Goal: Information Seeking & Learning: Learn about a topic

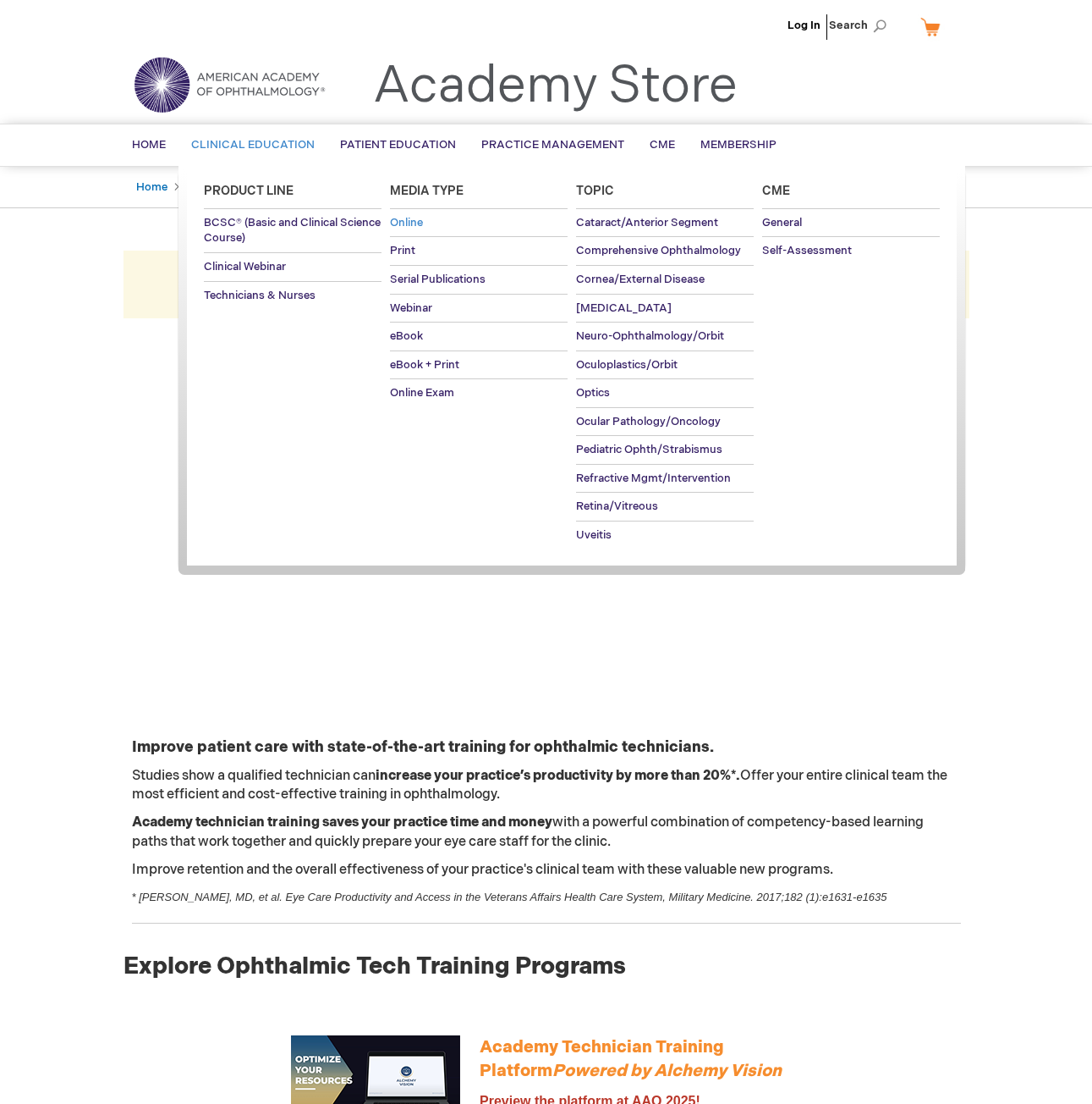
click at [407, 224] on span "Online" at bounding box center [406, 222] width 33 height 13
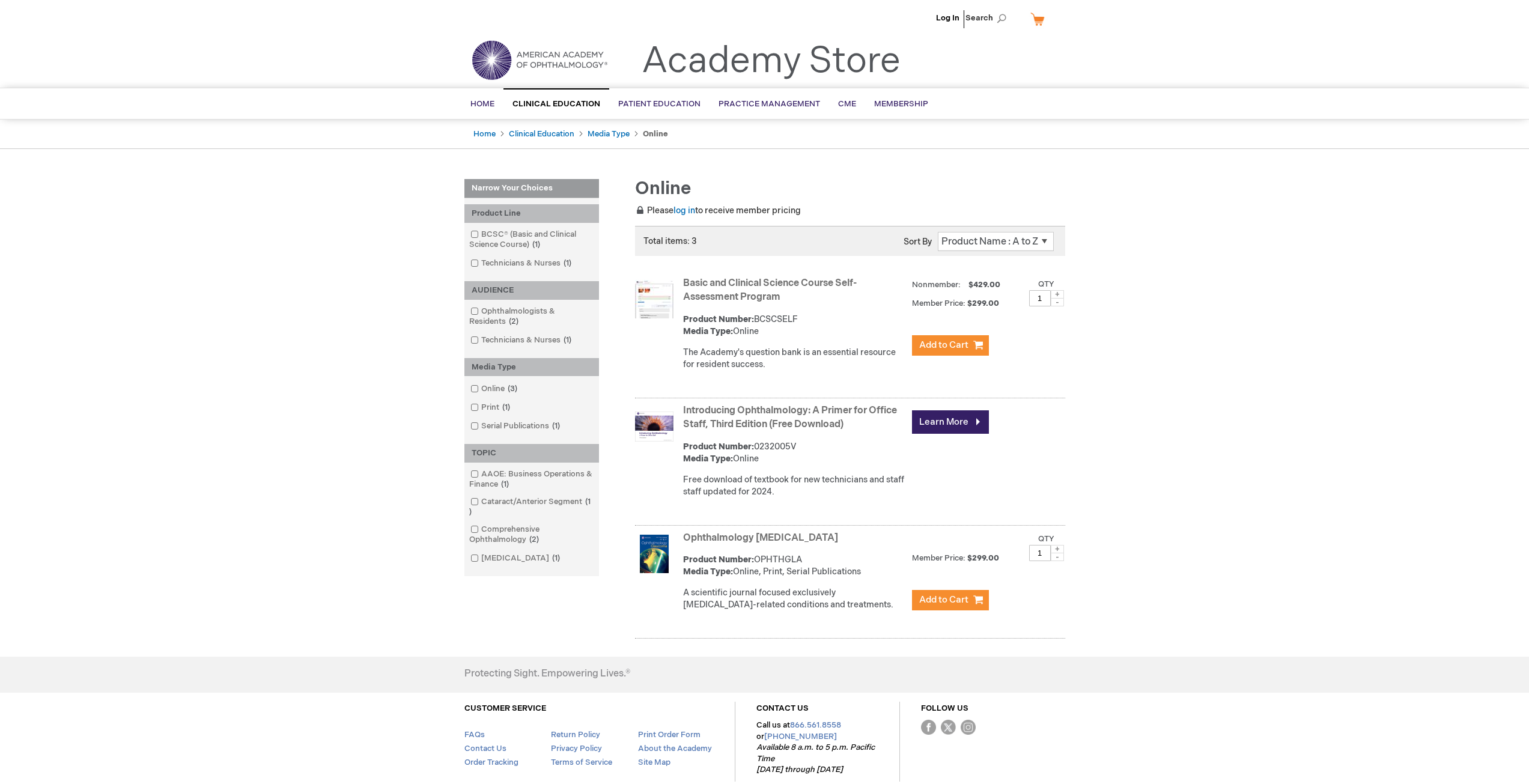
click at [310, 270] on div "Log In Search My Cart CLOSE RECENTLY ADDED ITEM(S) Close There are no items in …" at bounding box center [764, 423] width 1529 height 847
click at [481, 109] on span "Home" at bounding box center [482, 104] width 24 height 9
click at [481, 104] on span "Home" at bounding box center [482, 104] width 24 height 9
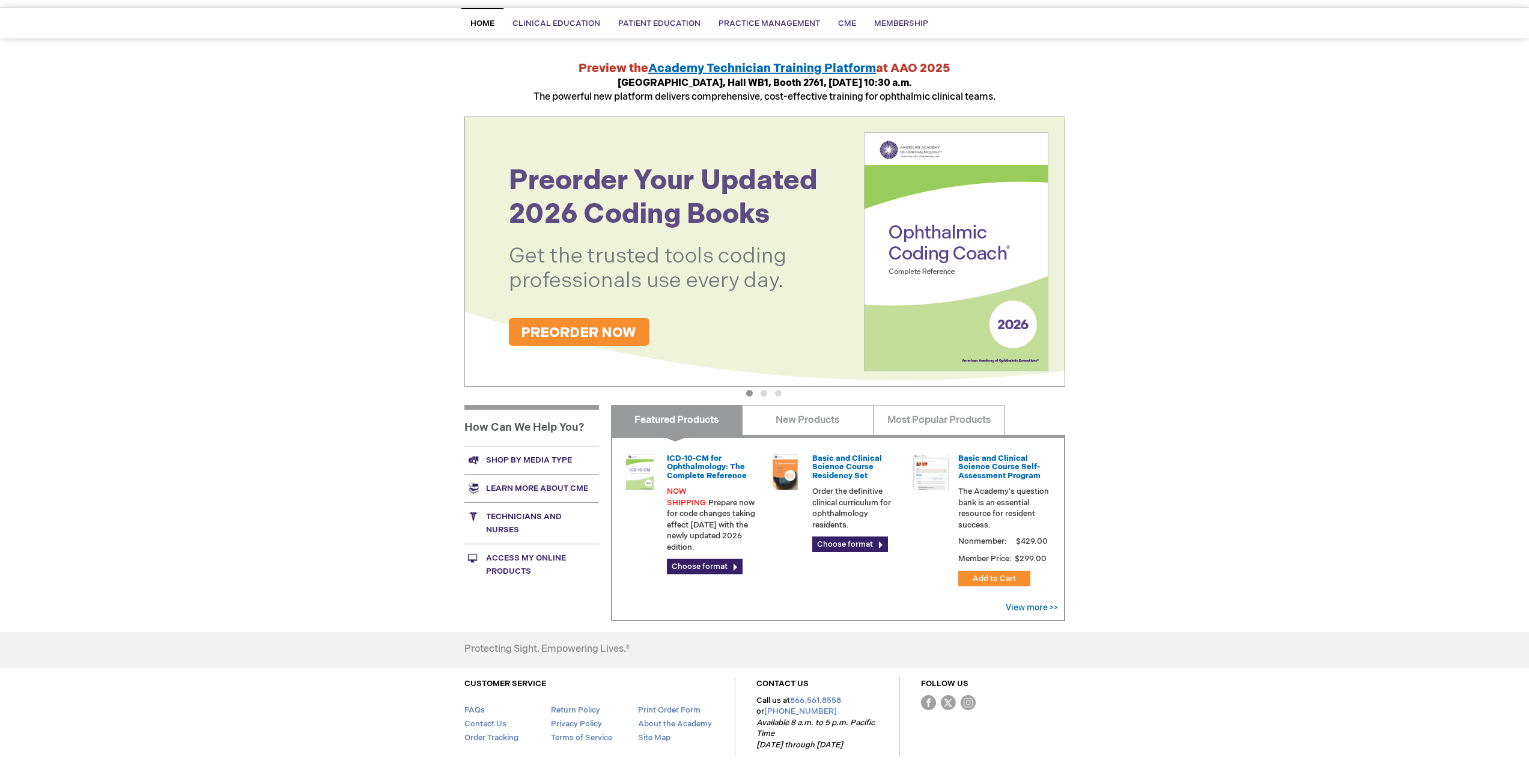
scroll to position [59, 0]
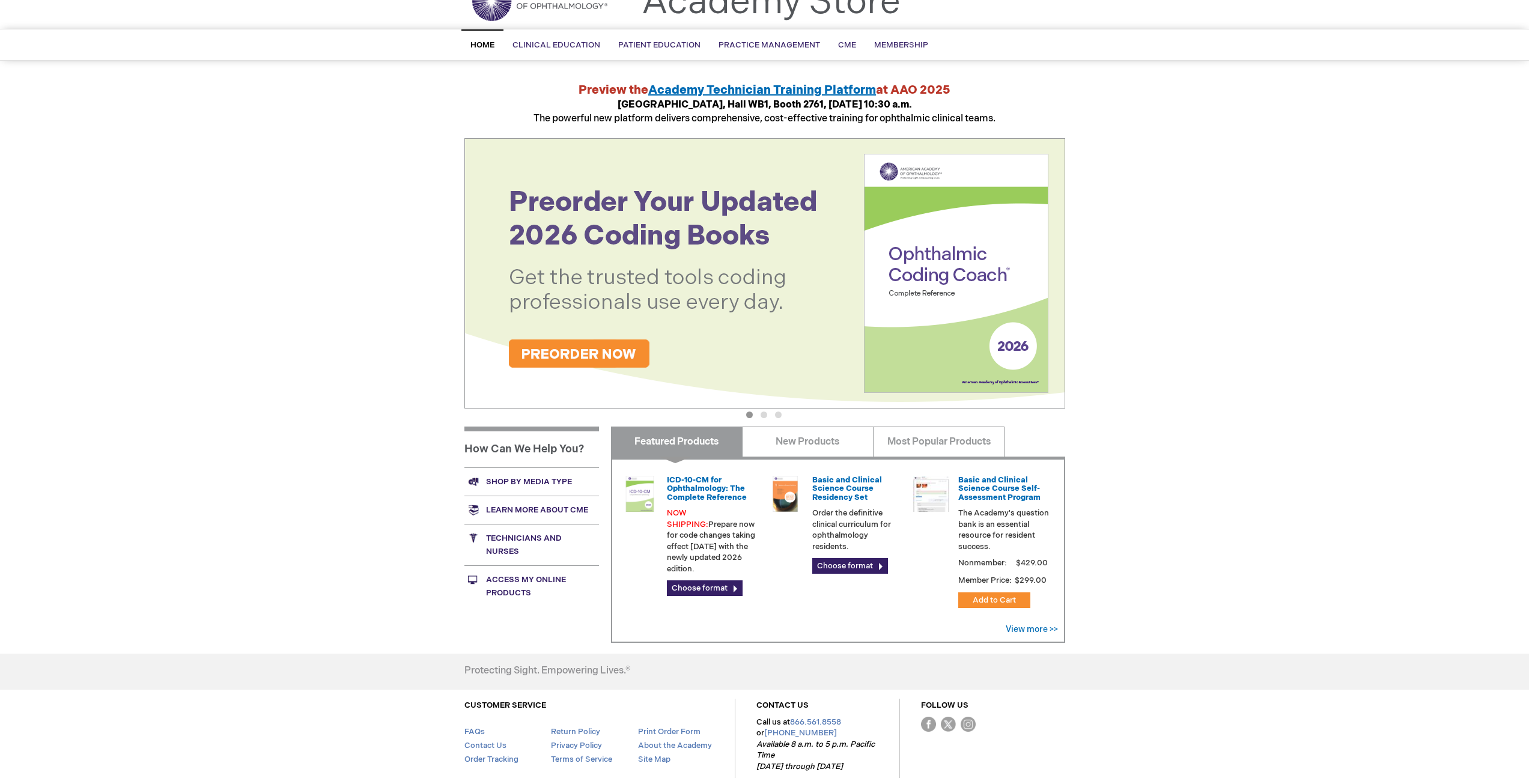
drag, startPoint x: 848, startPoint y: 335, endPoint x: 433, endPoint y: 287, distance: 417.8
click at [433, 287] on div "Log In Search My Cart CLOSE RECENTLY ADDED ITEM(S) Close There are no items in …" at bounding box center [764, 392] width 1529 height 903
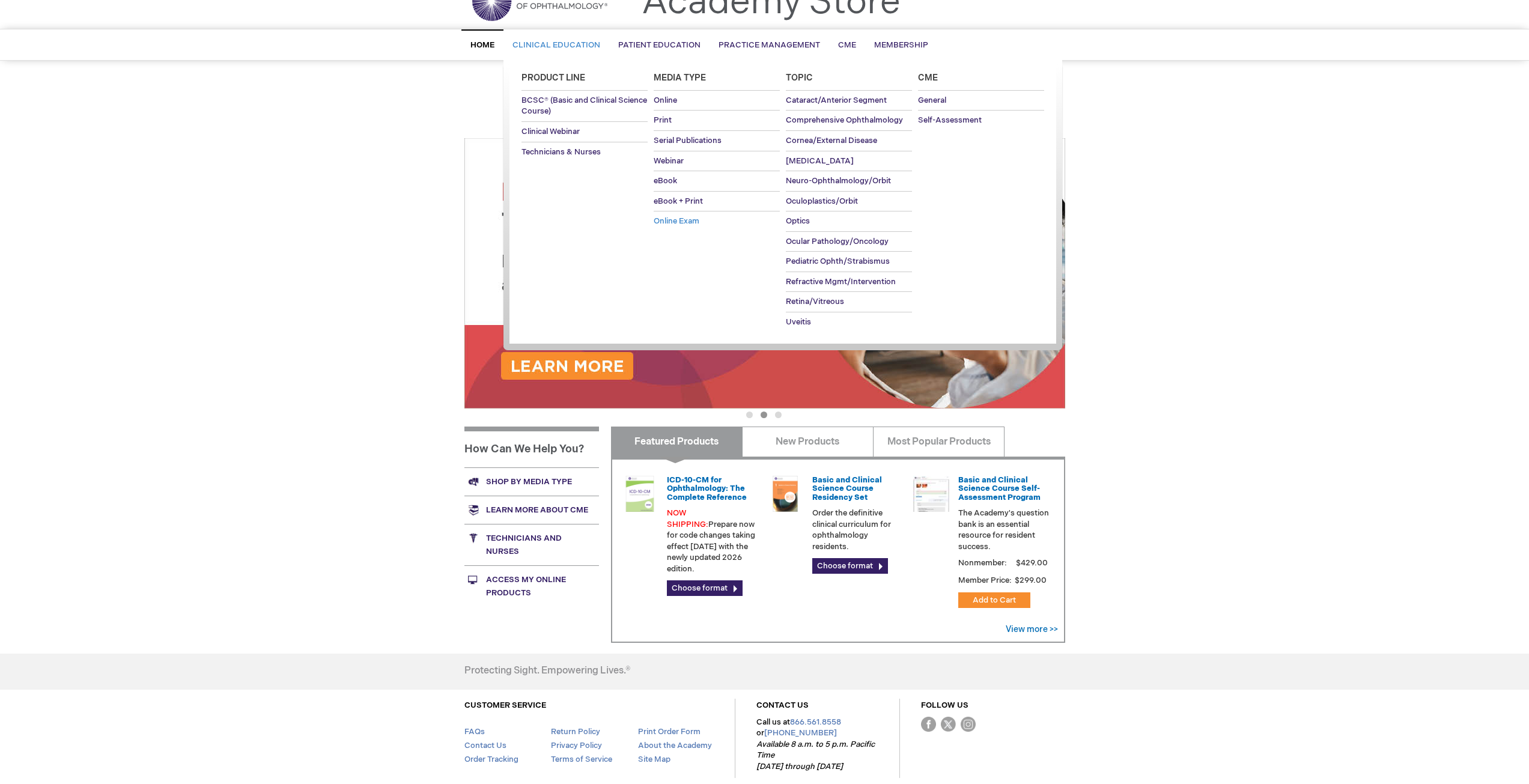
click at [676, 216] on span "Online Exam" at bounding box center [676, 220] width 45 height 9
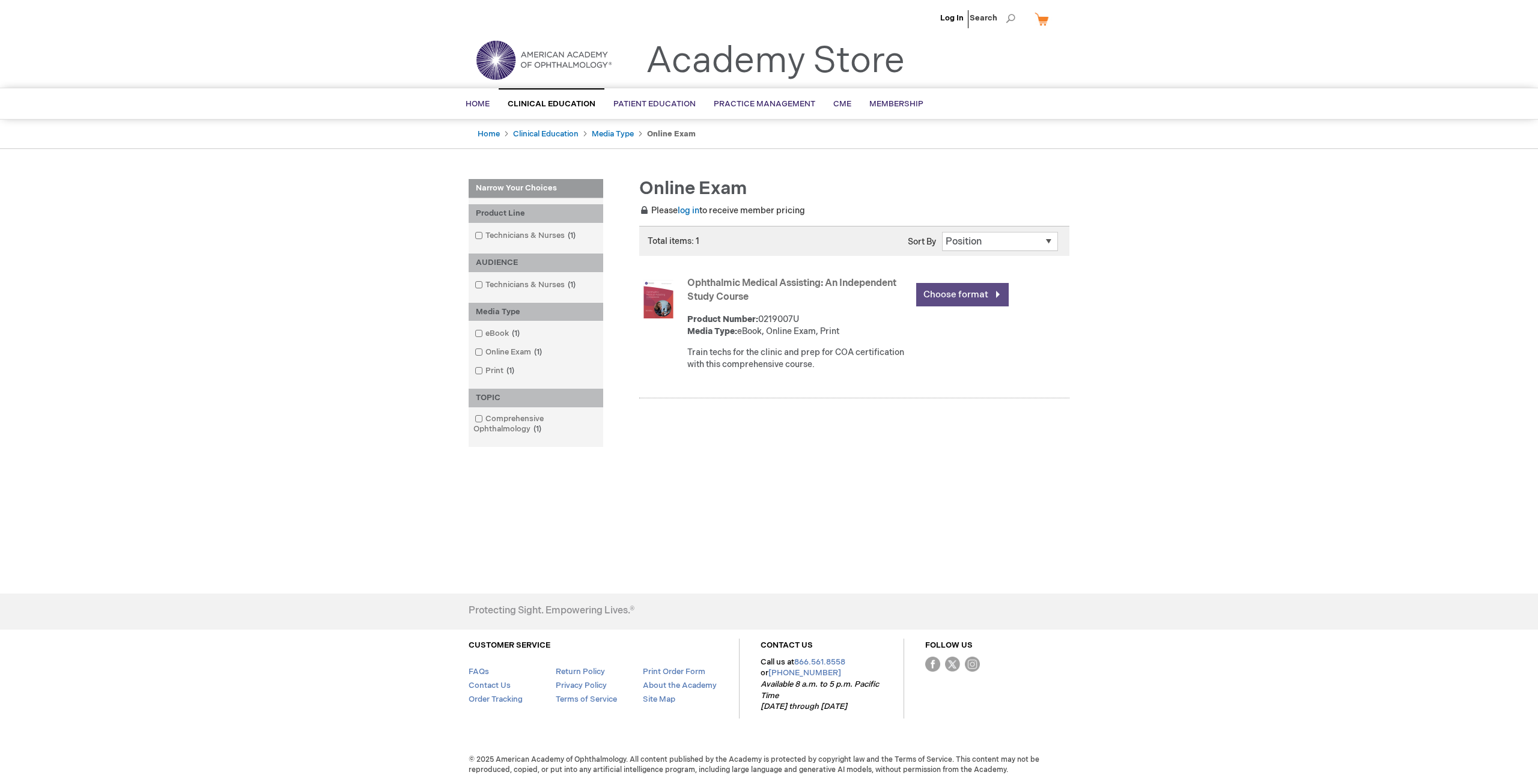
click at [978, 290] on link "Choose format" at bounding box center [962, 294] width 92 height 23
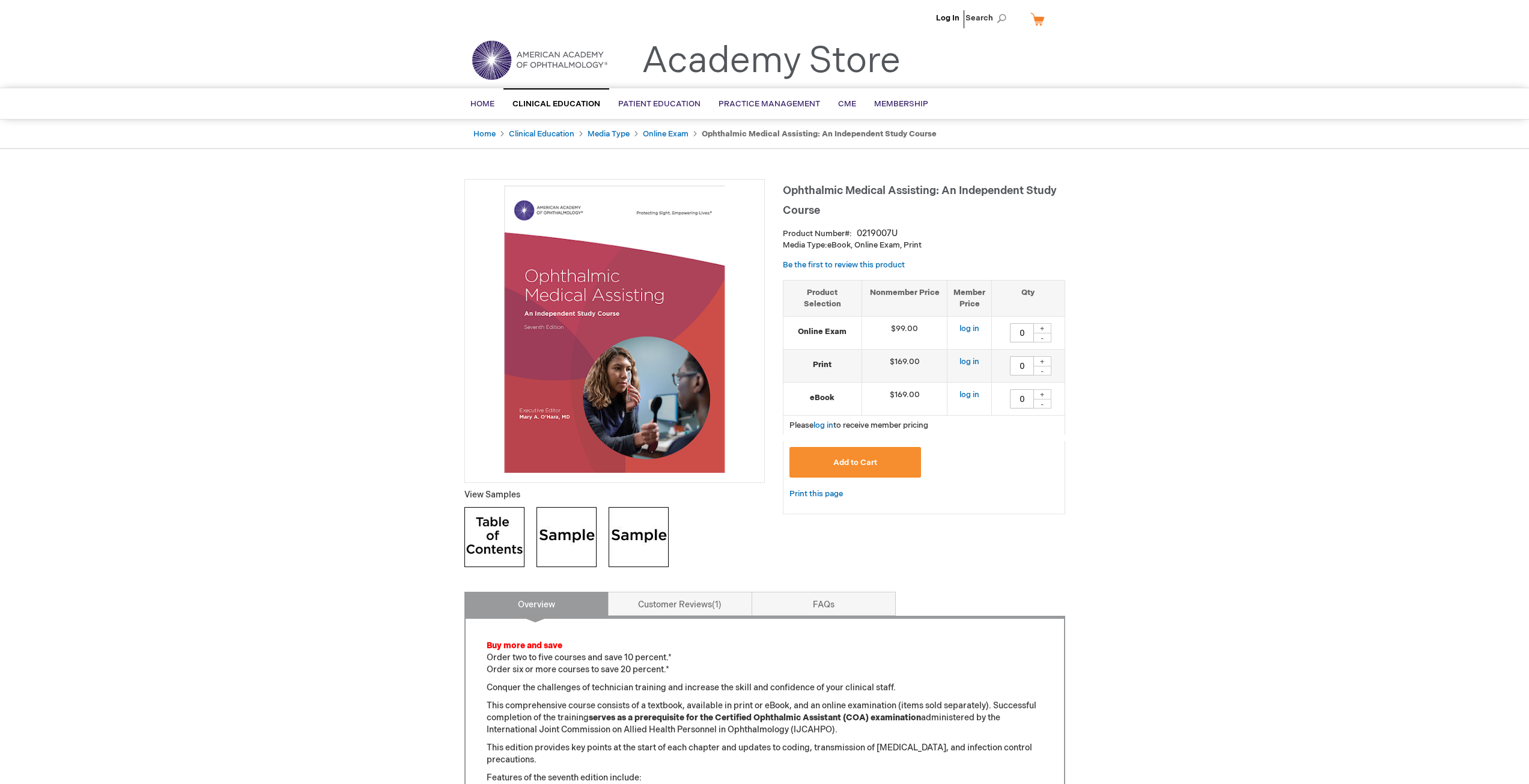
click at [474, 103] on span "Home" at bounding box center [482, 104] width 24 height 9
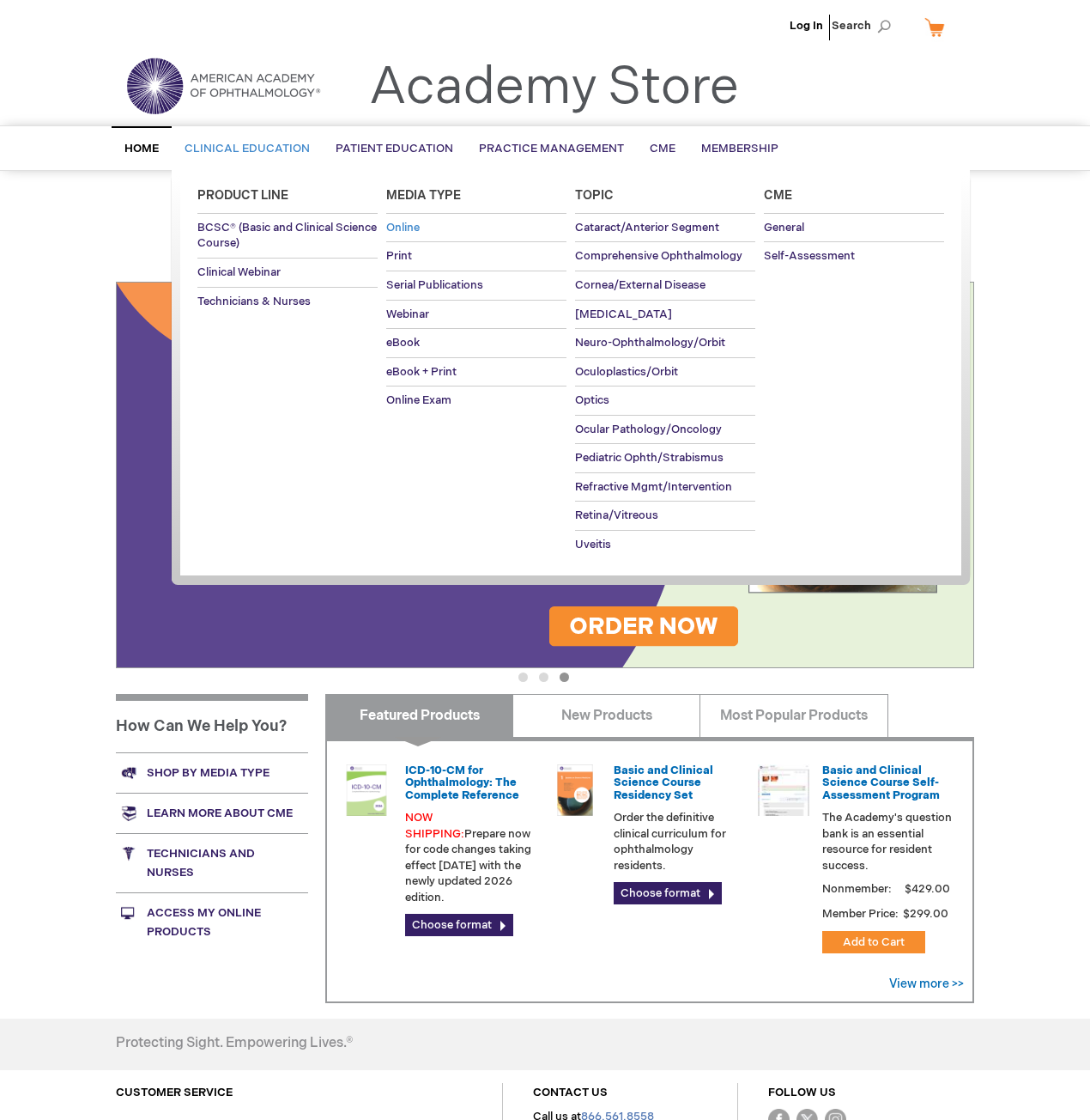
click at [416, 225] on span "Online" at bounding box center [403, 227] width 33 height 14
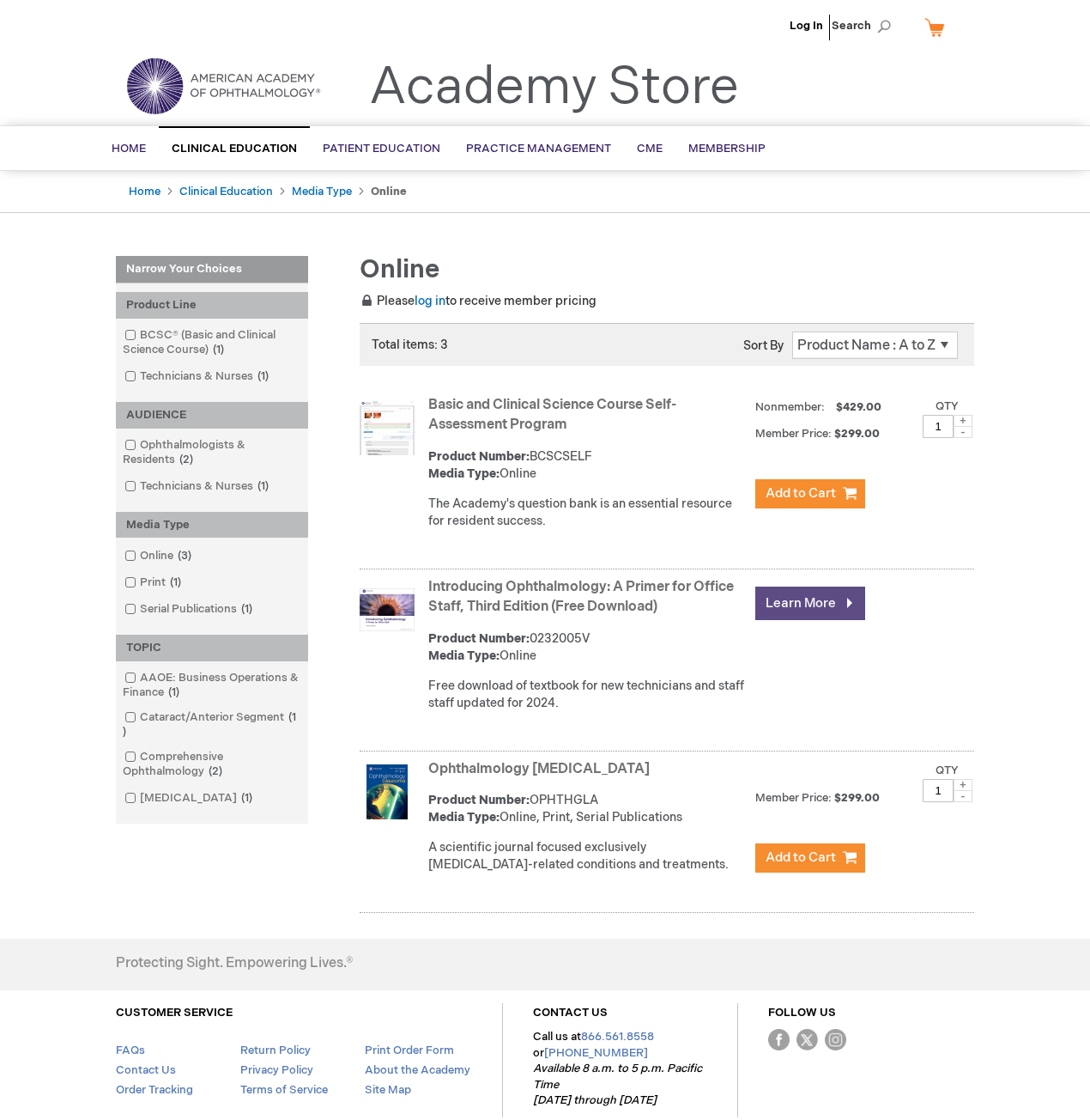
click at [797, 593] on link "Learn More" at bounding box center [811, 602] width 110 height 33
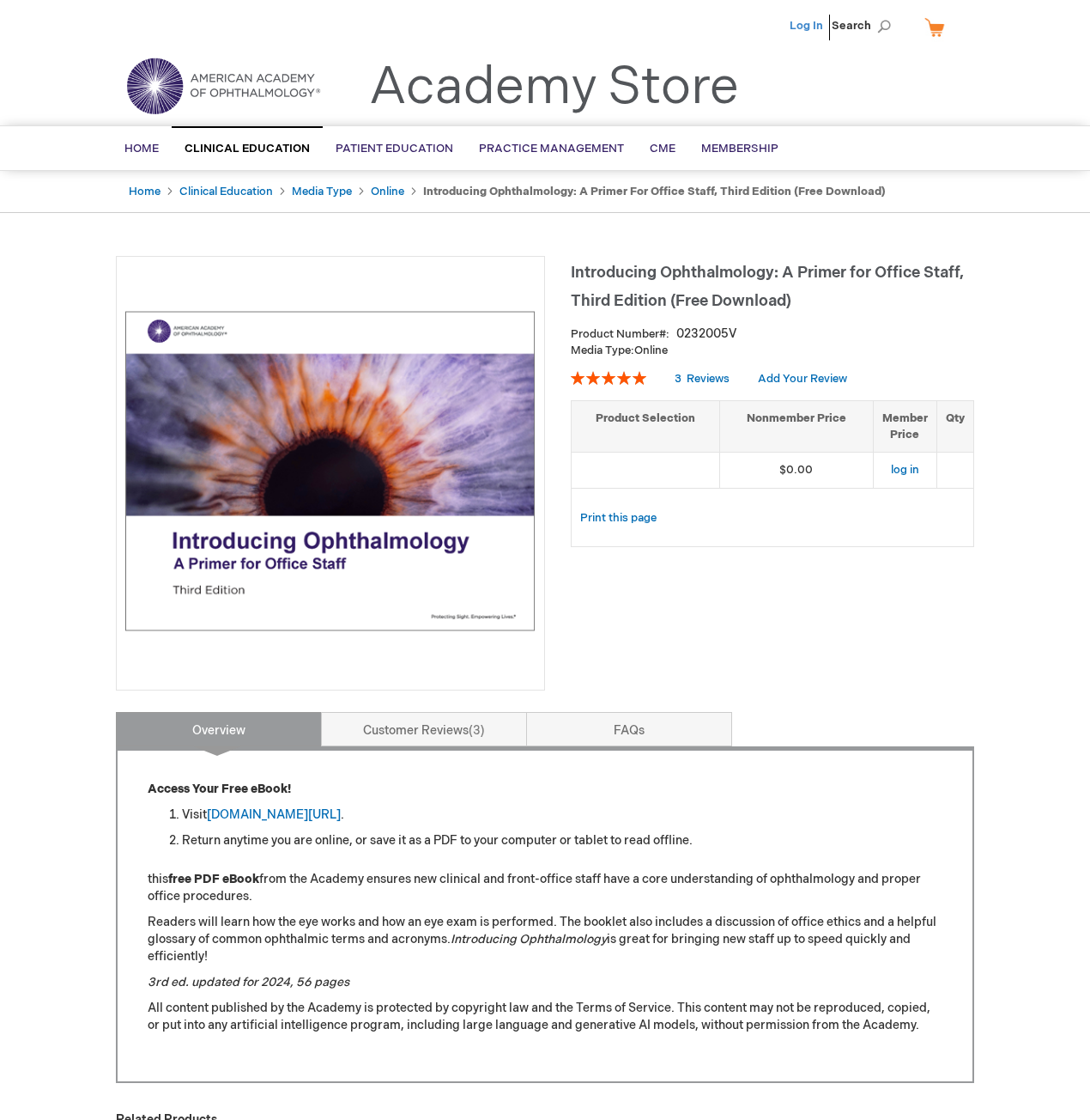
click at [807, 25] on link "Log In" at bounding box center [806, 25] width 33 height 14
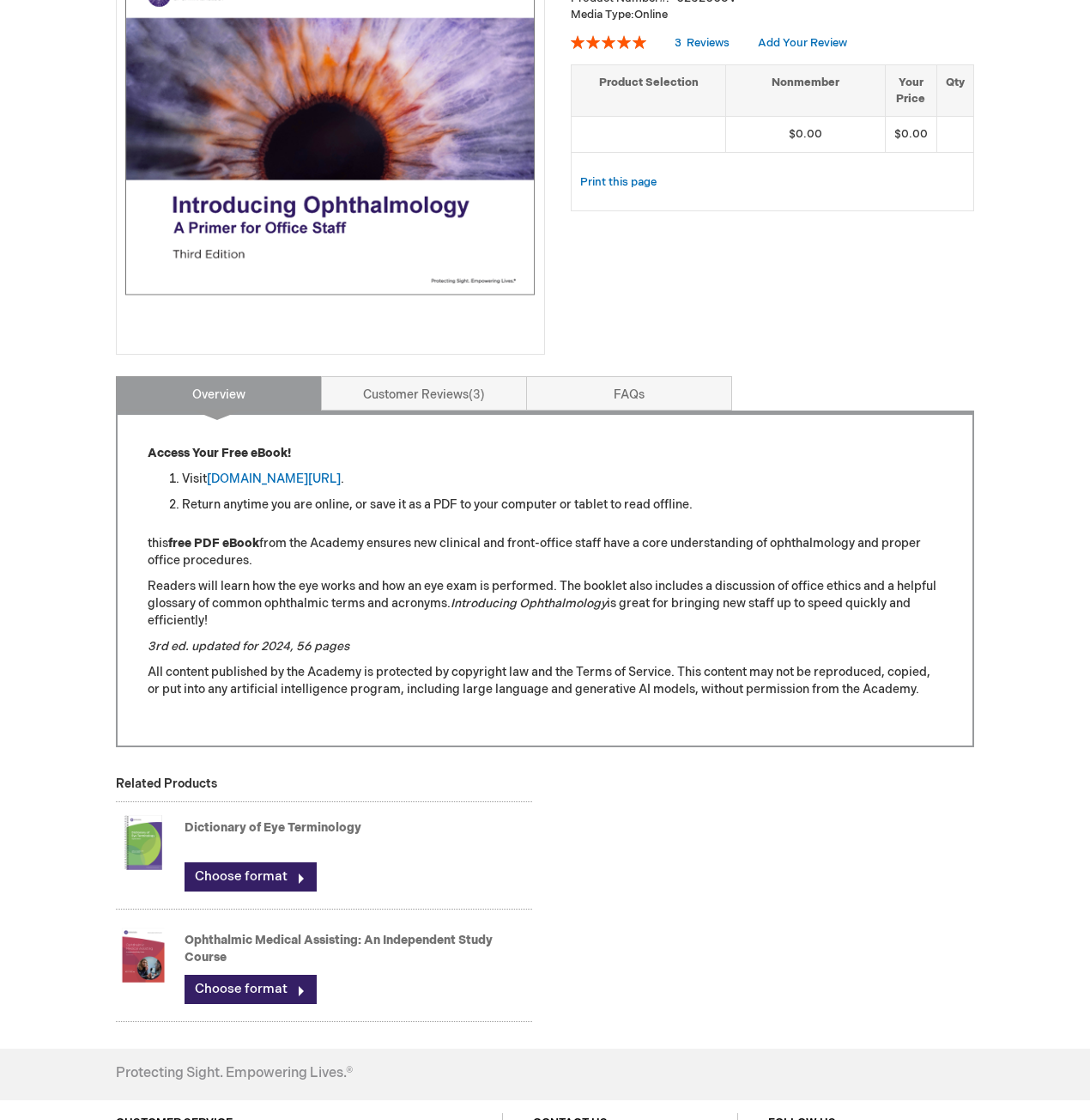
scroll to position [343, 0]
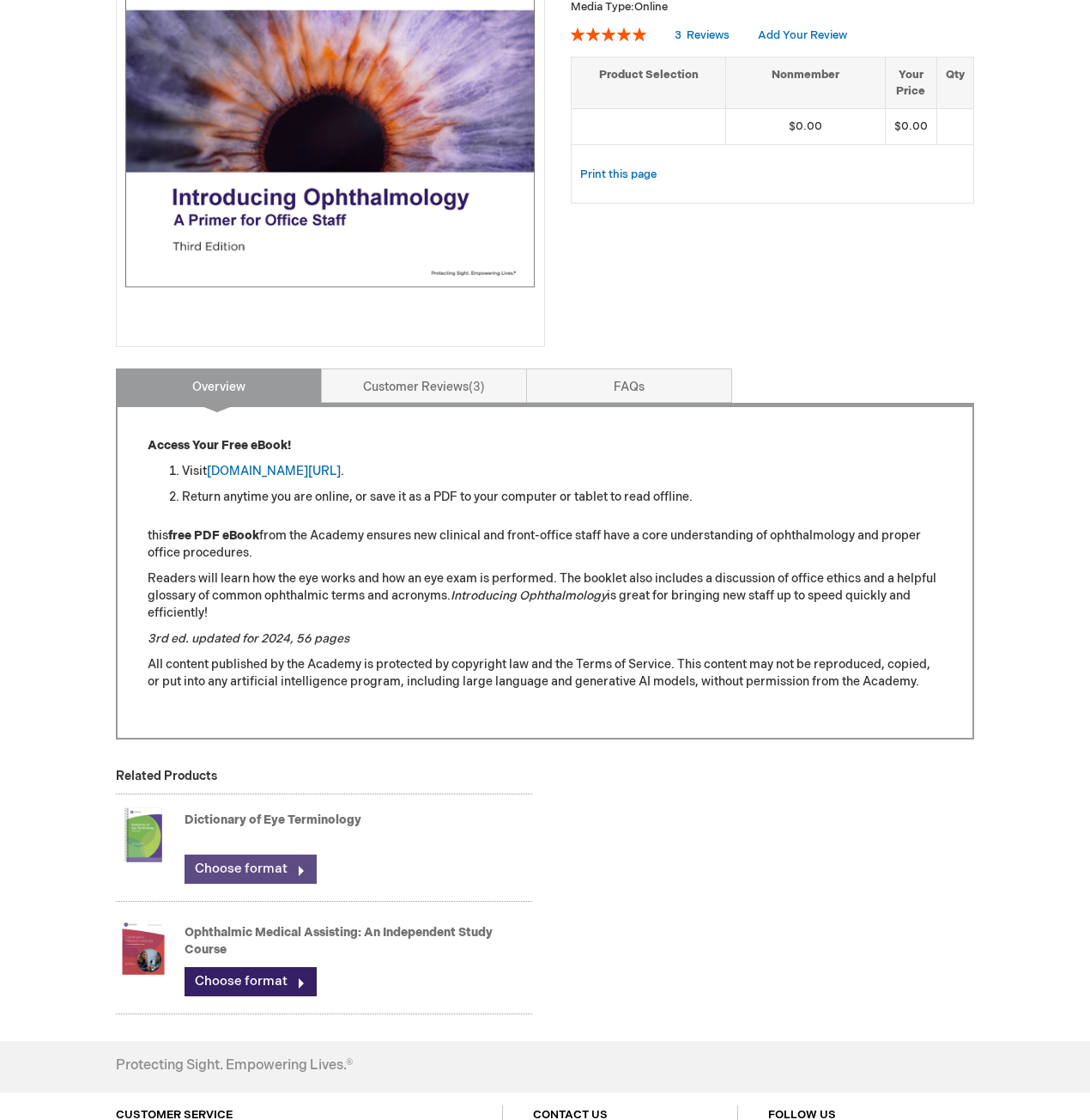
click at [266, 859] on link "Choose format" at bounding box center [250, 869] width 132 height 29
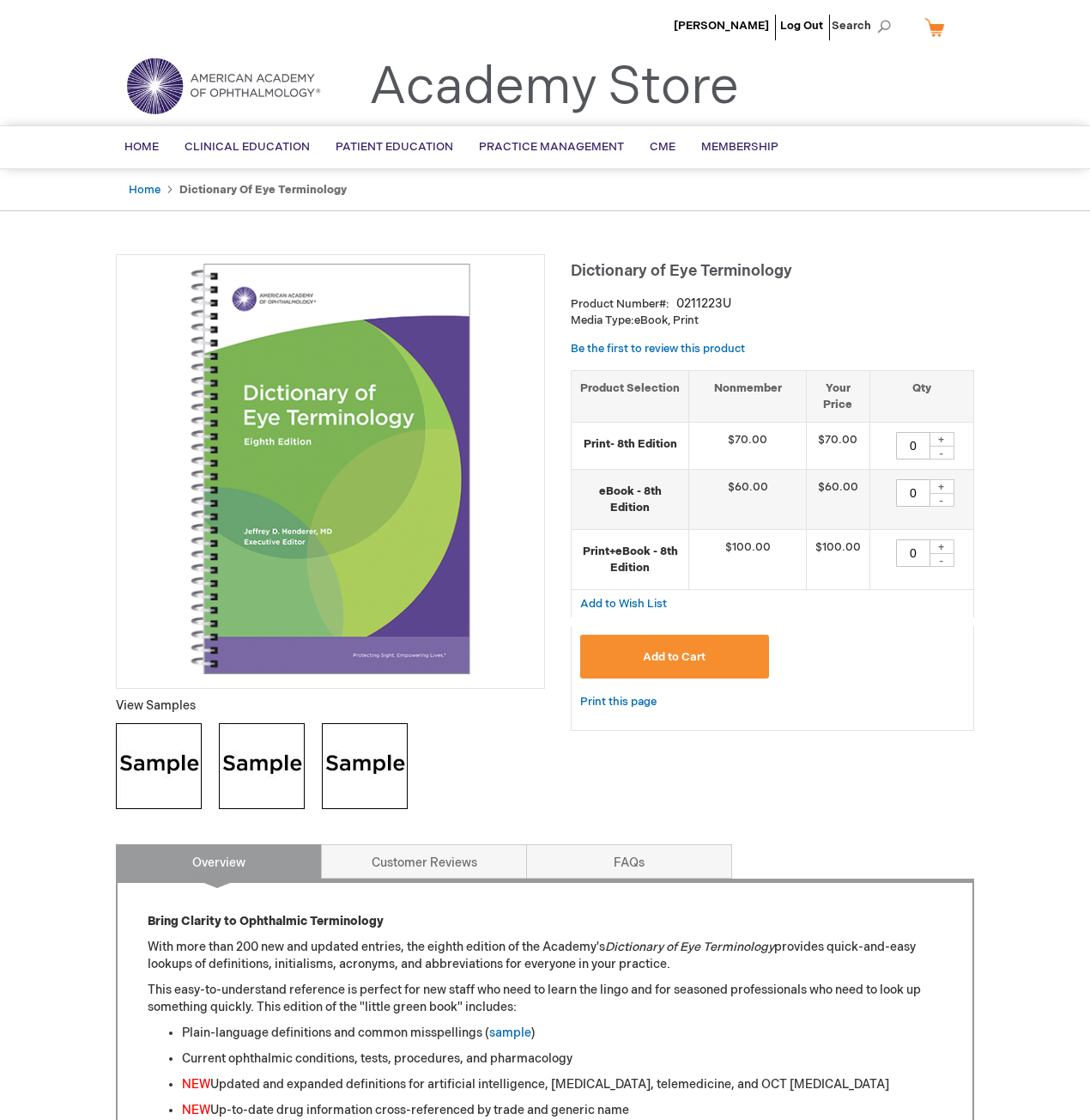
click at [165, 761] on img at bounding box center [158, 766] width 86 height 86
click at [270, 748] on img at bounding box center [261, 766] width 86 height 86
click at [359, 764] on img at bounding box center [365, 766] width 86 height 86
click at [652, 143] on span "CME" at bounding box center [663, 146] width 26 height 14
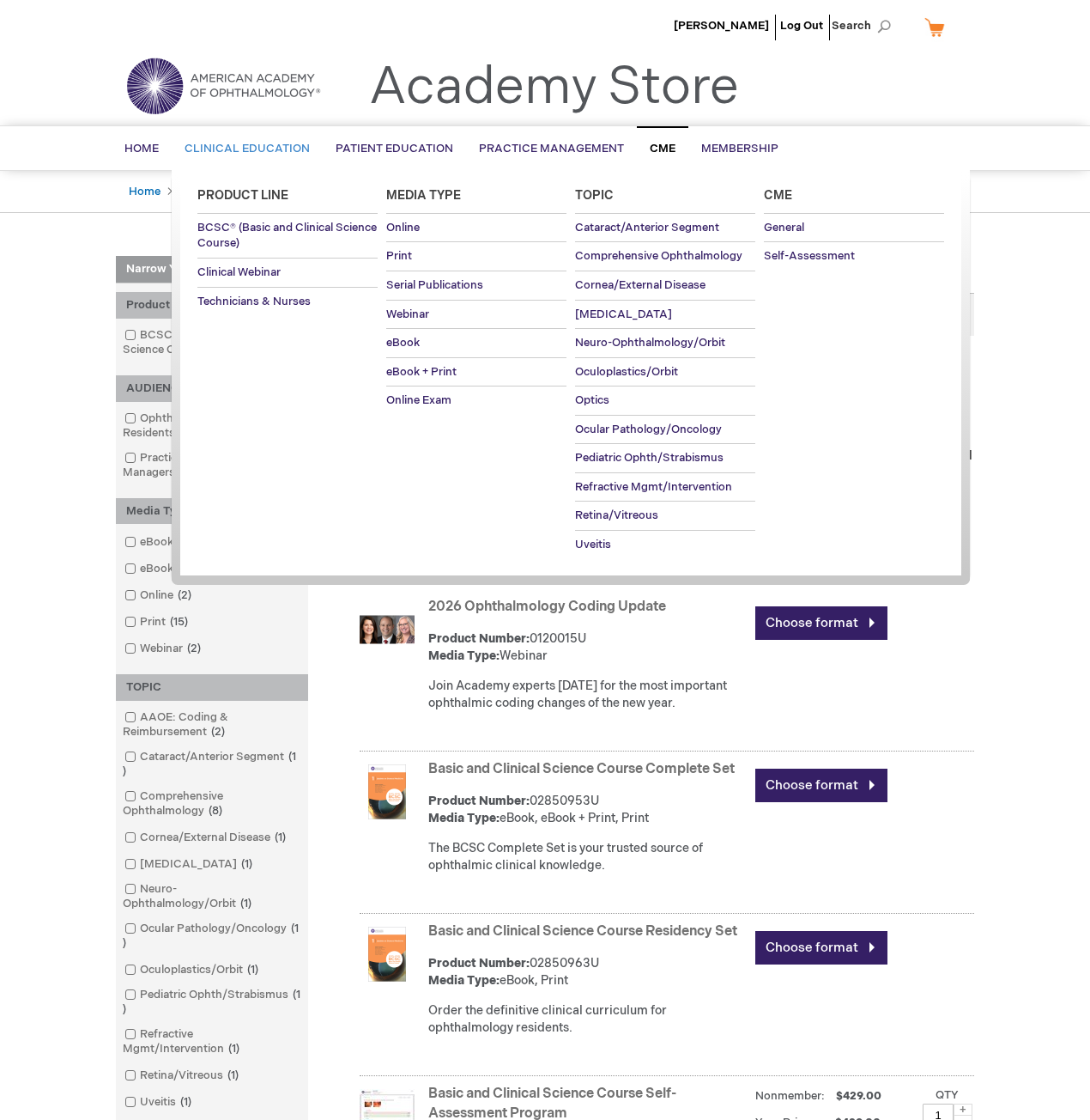
click at [254, 139] on link "Clinical Education" at bounding box center [247, 149] width 151 height 42
